Goal: Information Seeking & Learning: Learn about a topic

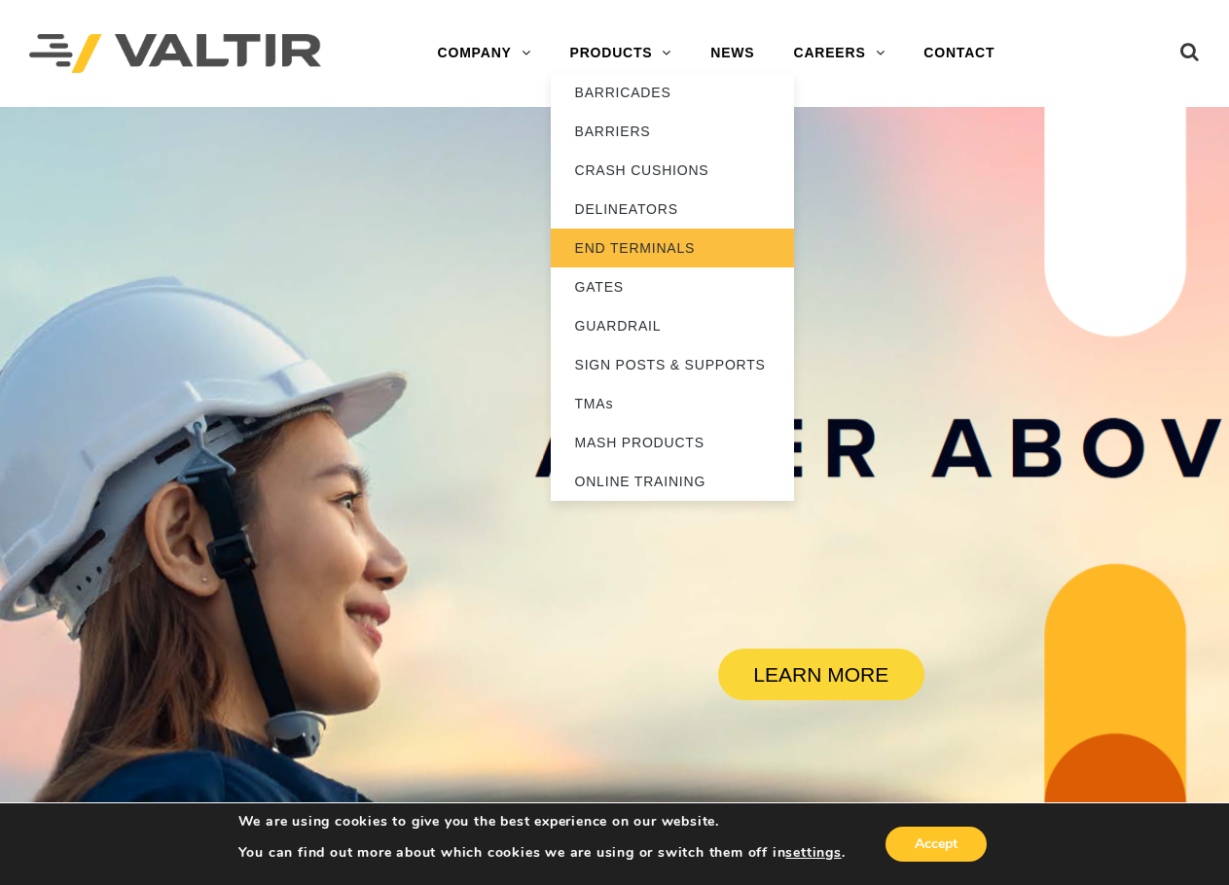
click at [636, 247] on link "END TERMINALS" at bounding box center [672, 248] width 243 height 39
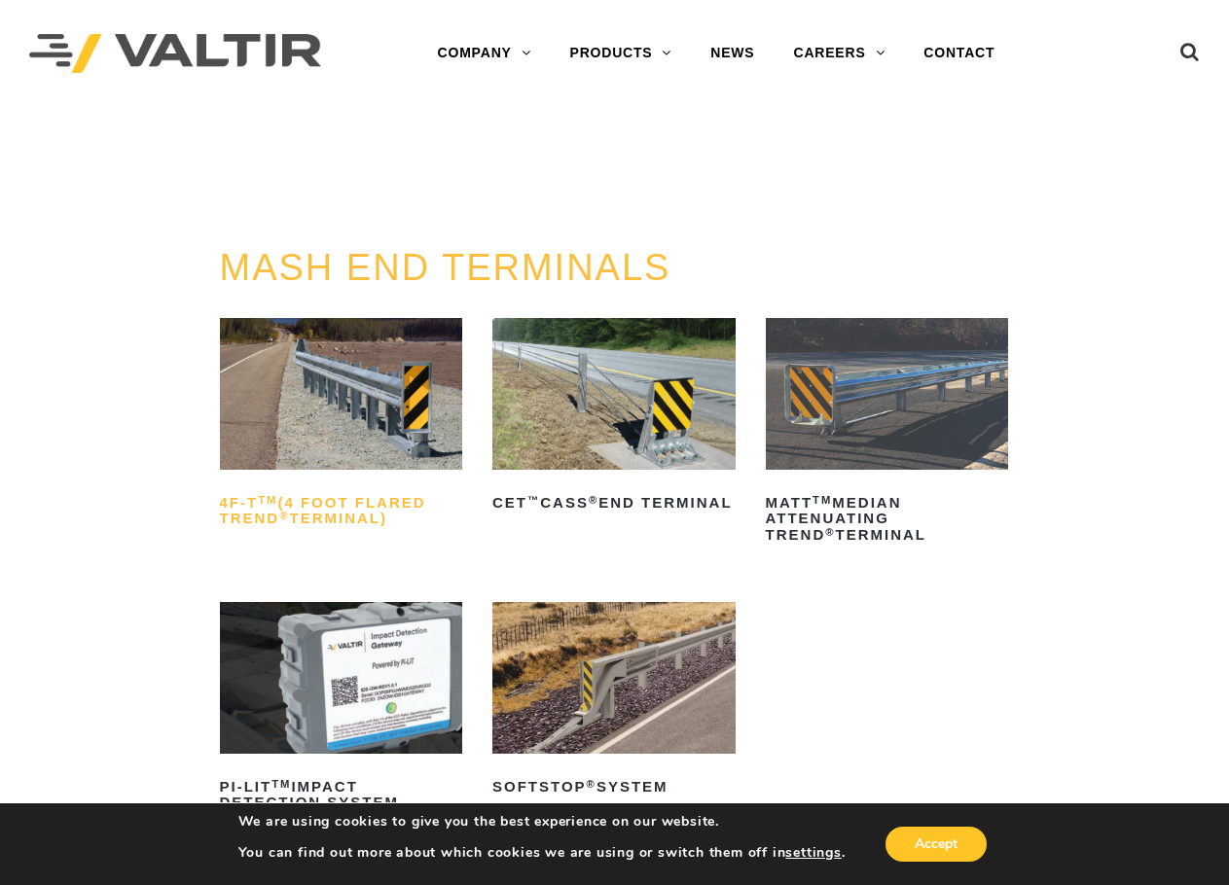
click at [319, 501] on h2 "4F-T TM (4 Foot Flared TREND ® Terminal)" at bounding box center [341, 510] width 243 height 47
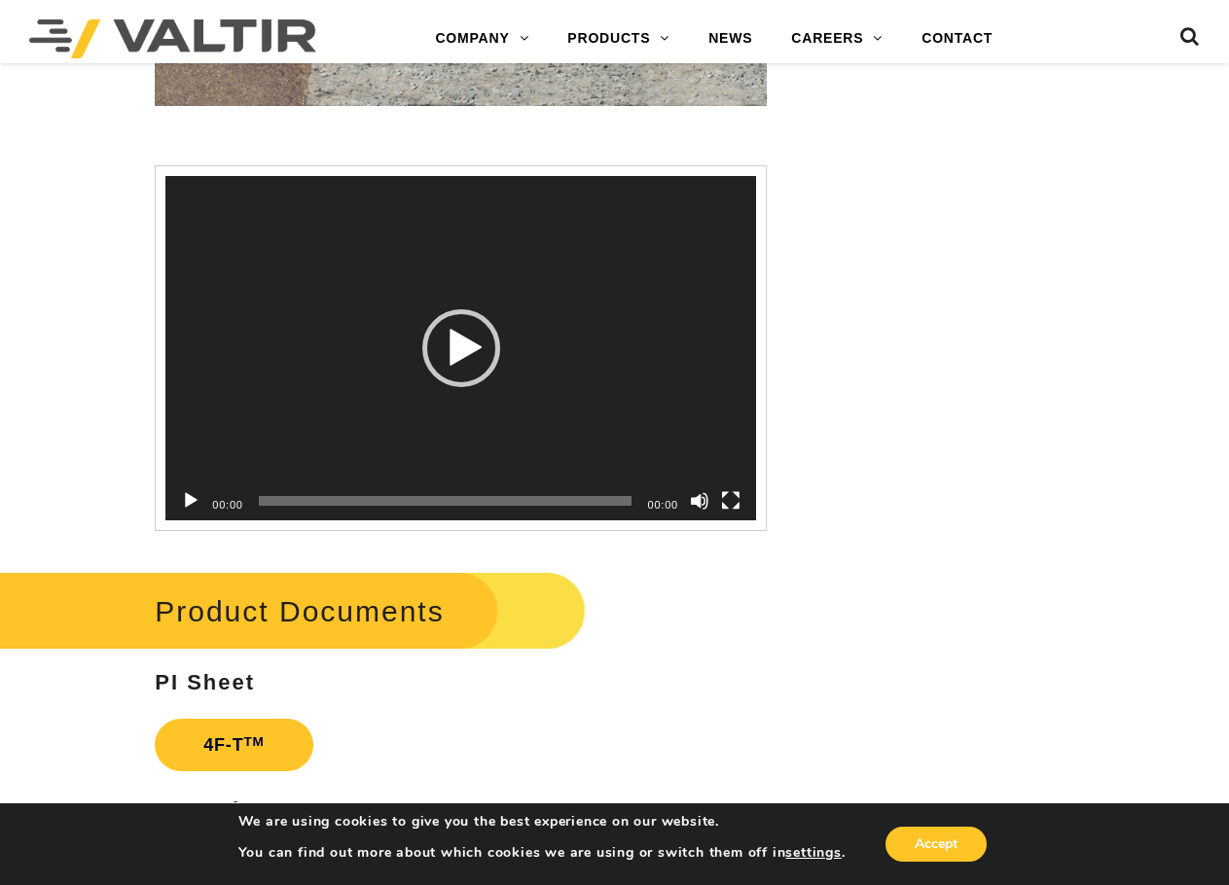
scroll to position [2529, 0]
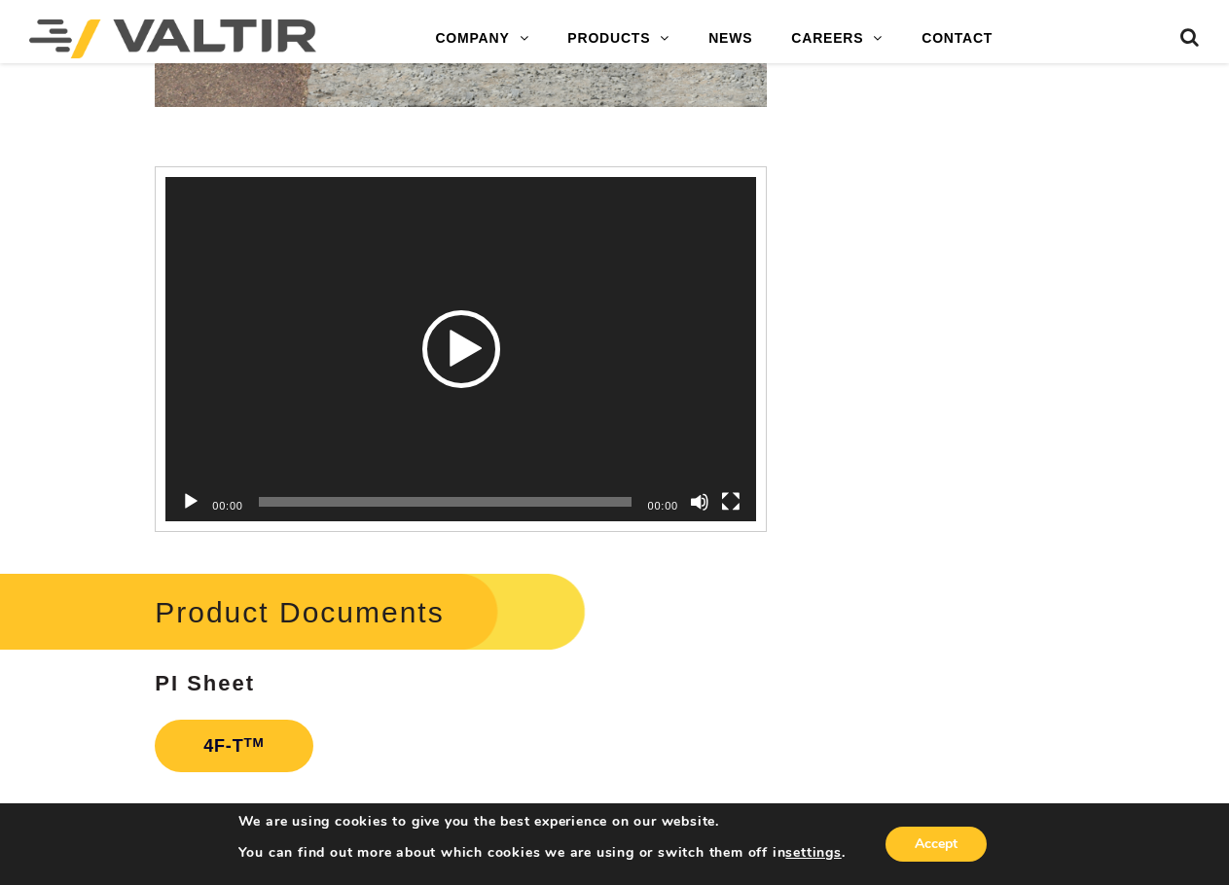
click at [451, 340] on div "Play" at bounding box center [461, 349] width 78 height 78
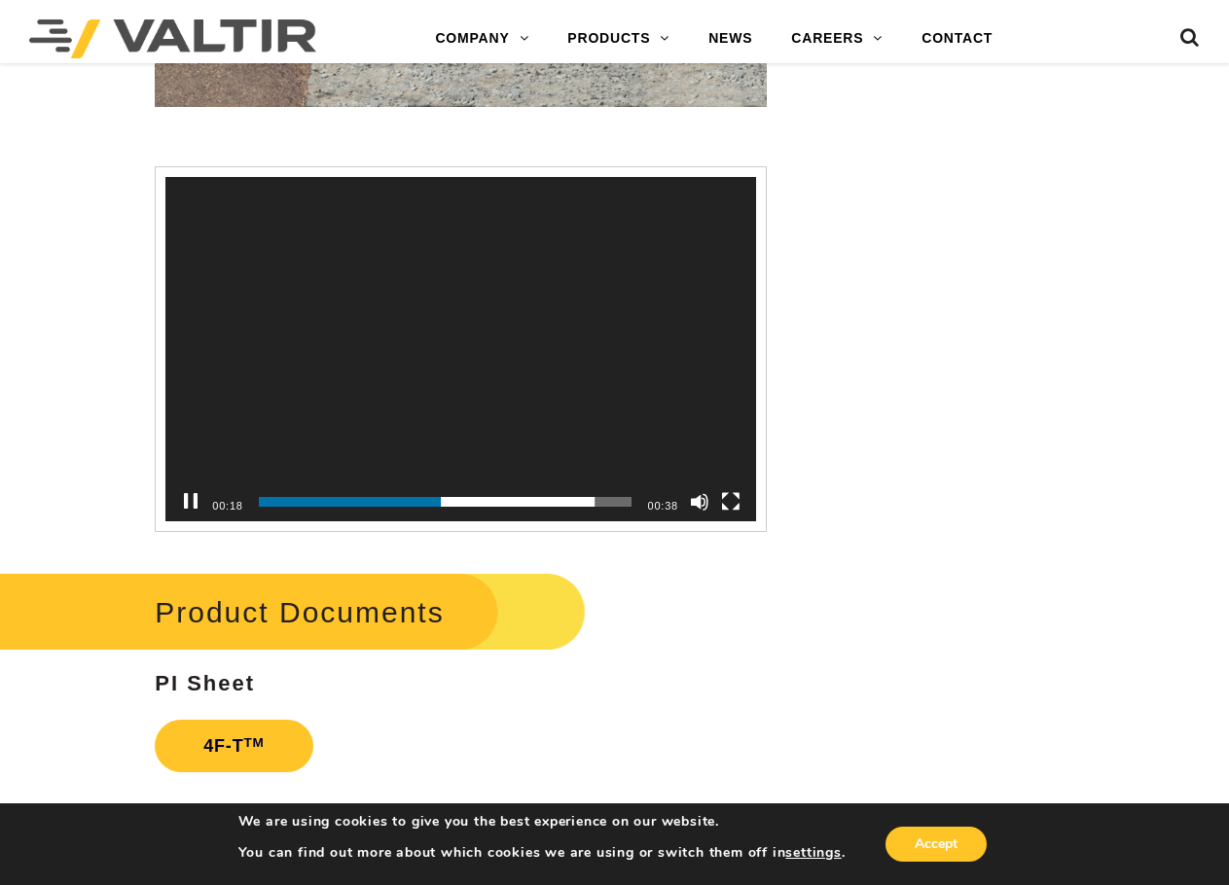
click at [185, 498] on button "Pause" at bounding box center [190, 501] width 19 height 19
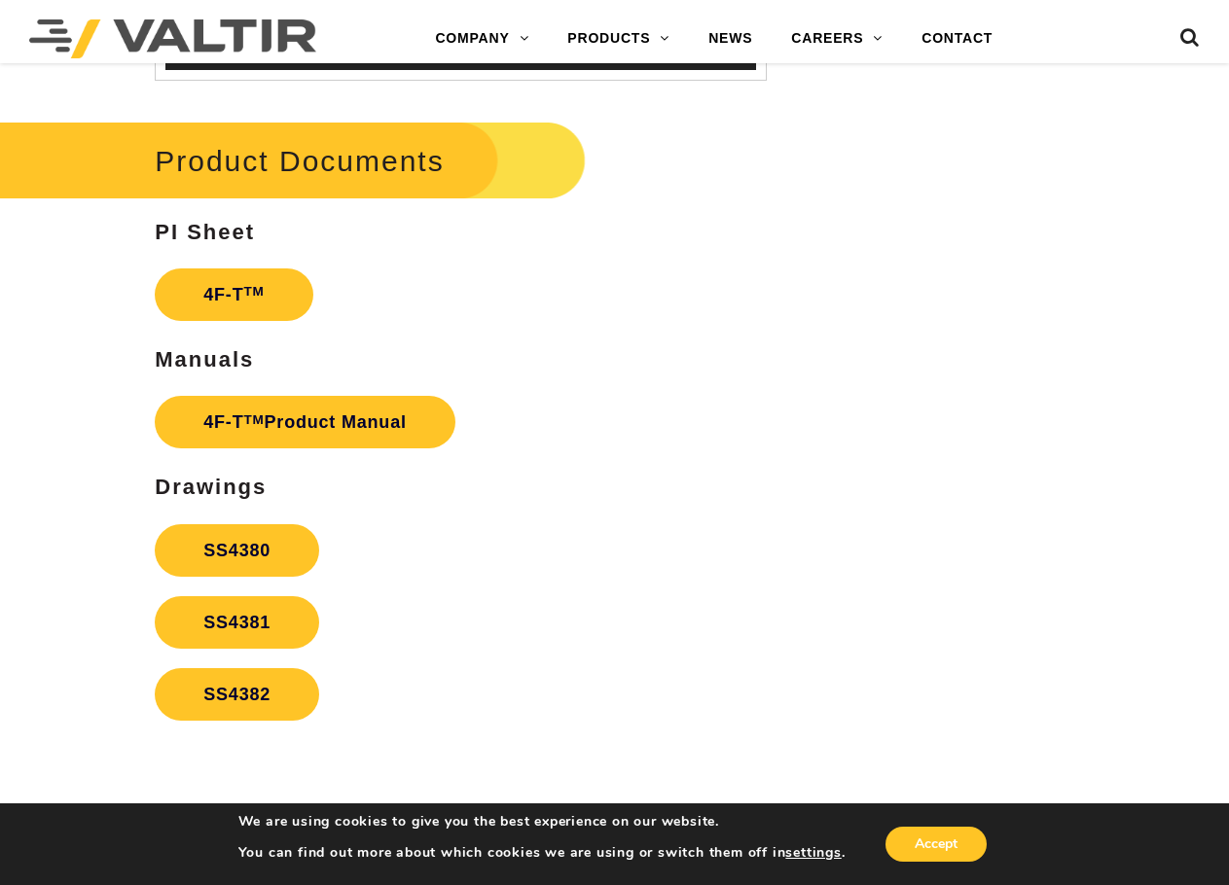
scroll to position [3016, 0]
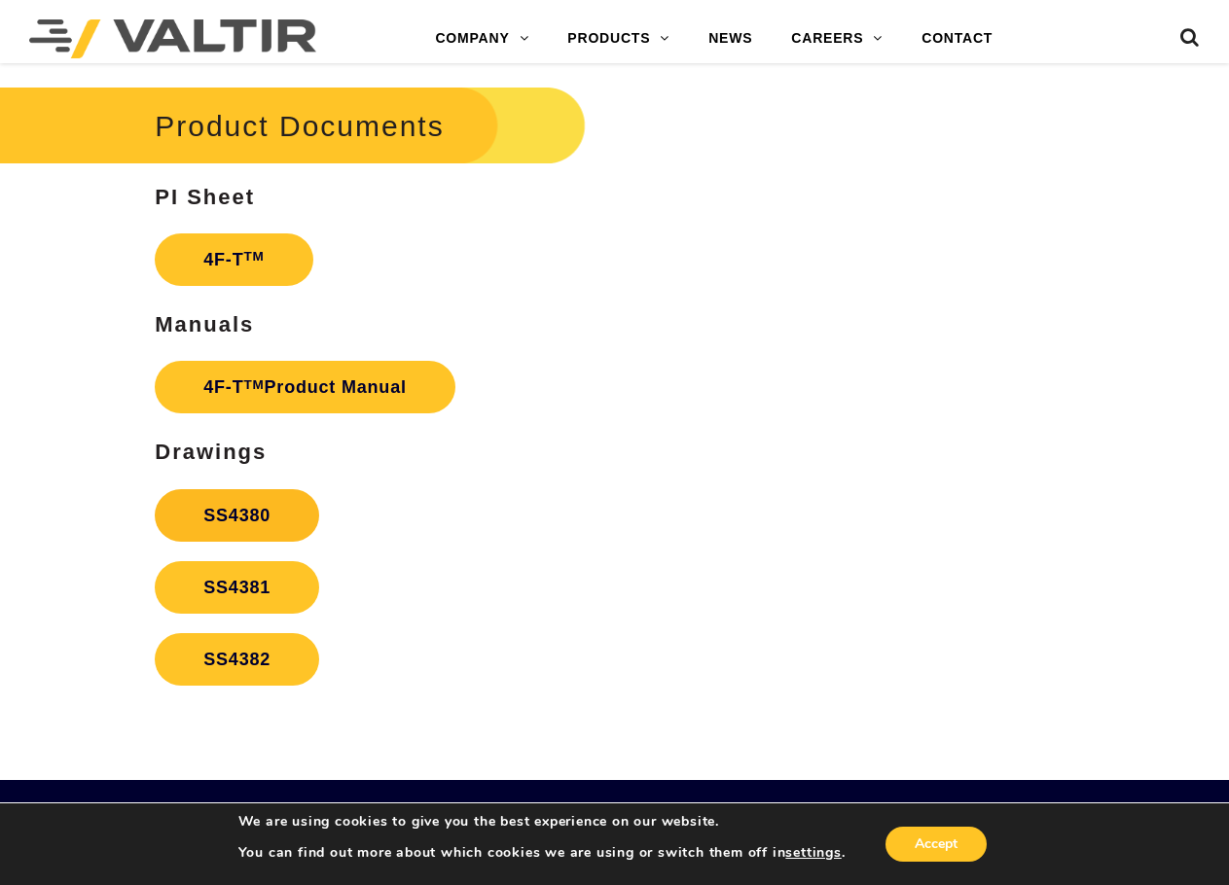
click at [243, 512] on link "SS4380" at bounding box center [237, 515] width 164 height 53
